Goal: Browse casually: Explore the website without a specific task or goal

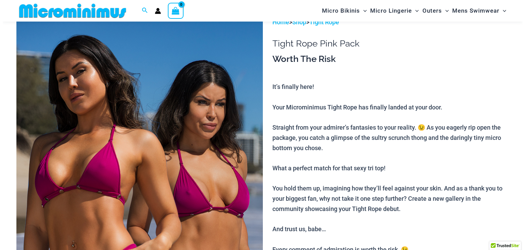
scroll to position [62, 0]
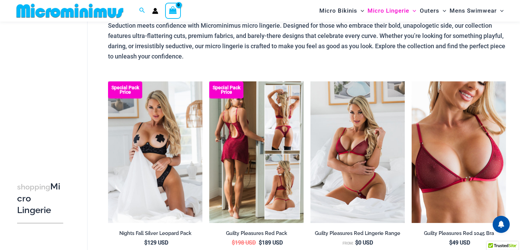
scroll to position [64, 0]
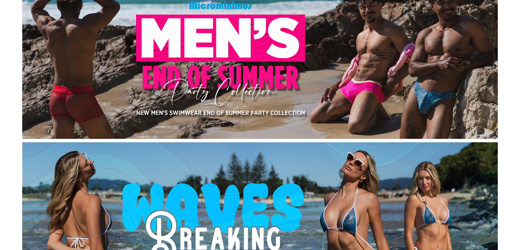
scroll to position [68, 0]
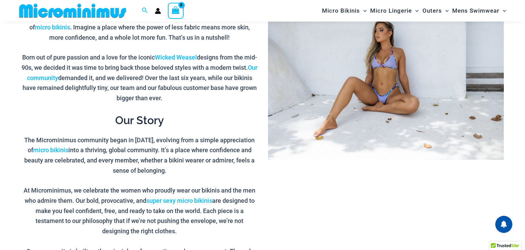
scroll to position [62, 0]
